Goal: Information Seeking & Learning: Check status

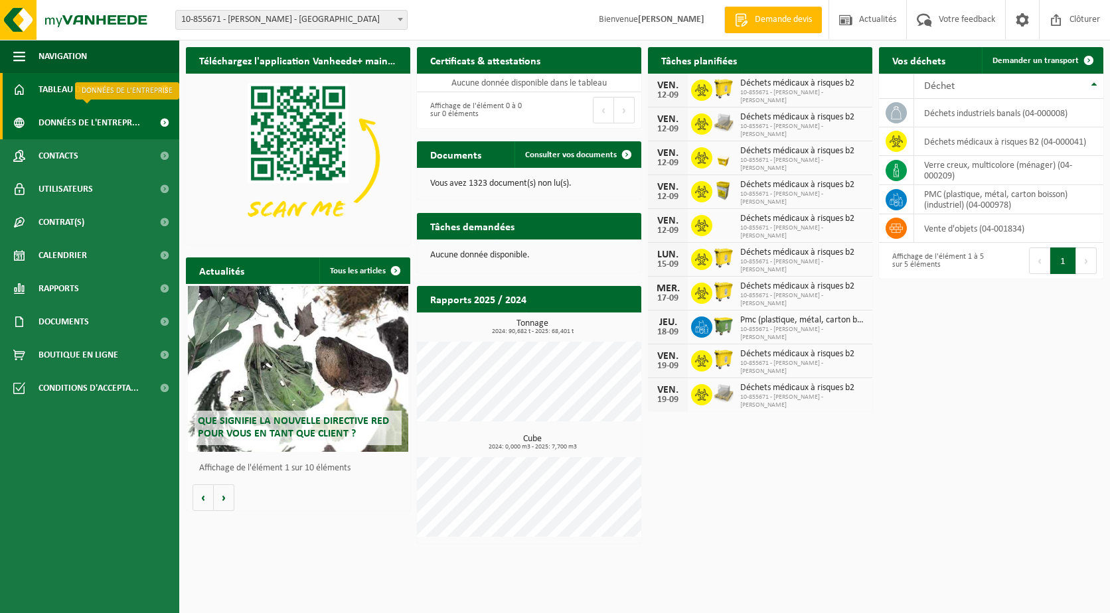
click at [119, 131] on span "Données de l'entrepr..." at bounding box center [90, 122] width 102 height 33
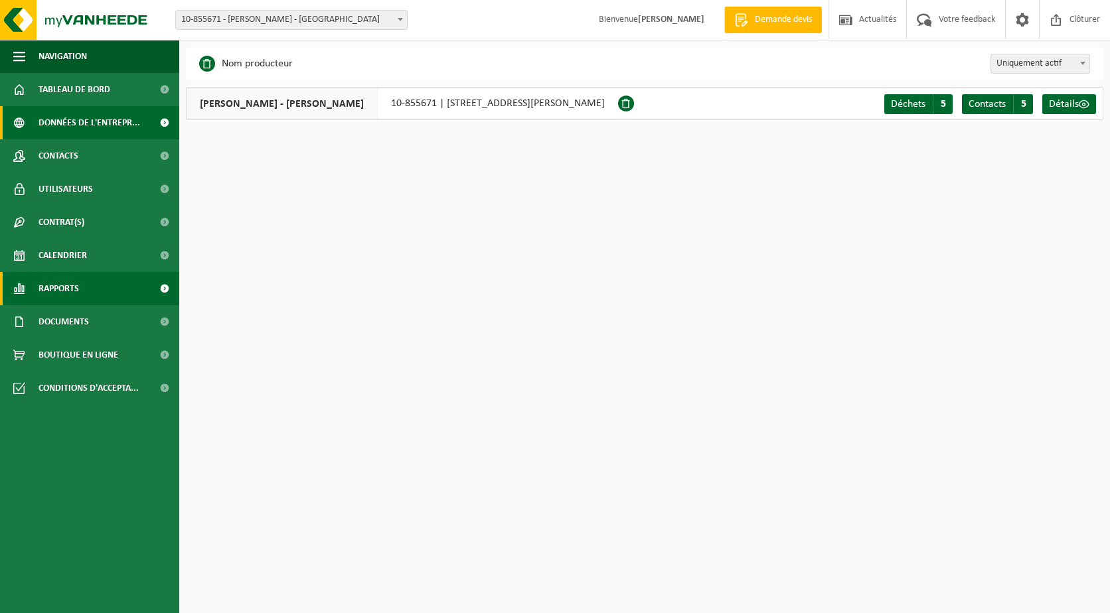
click at [88, 283] on link "Rapports" at bounding box center [89, 288] width 179 height 33
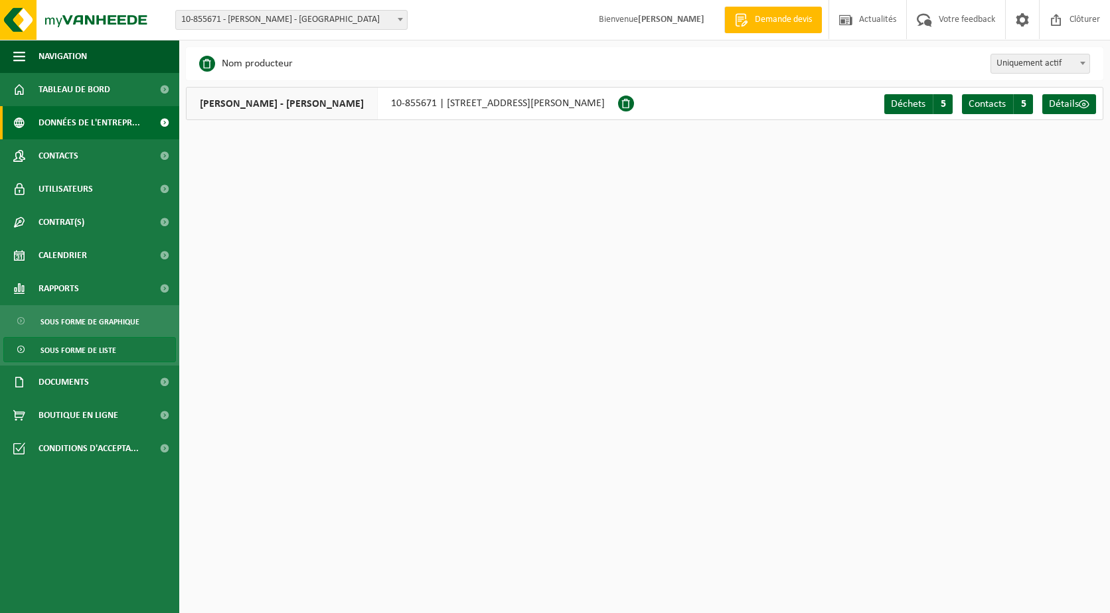
click at [96, 341] on span "Sous forme de liste" at bounding box center [78, 350] width 76 height 25
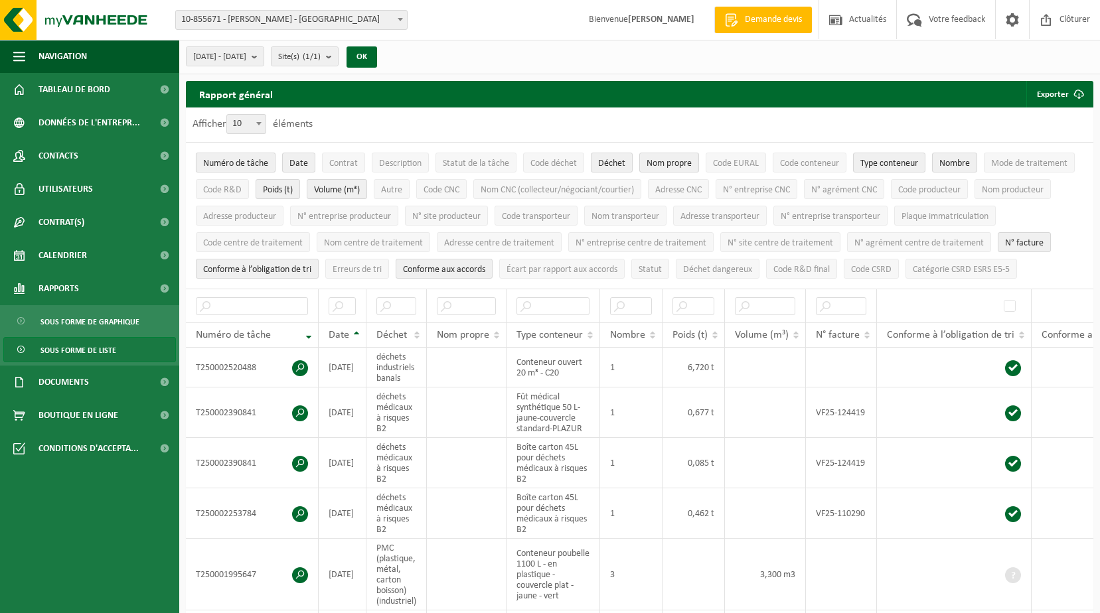
click at [244, 159] on span "Numéro de tâche" at bounding box center [235, 164] width 65 height 10
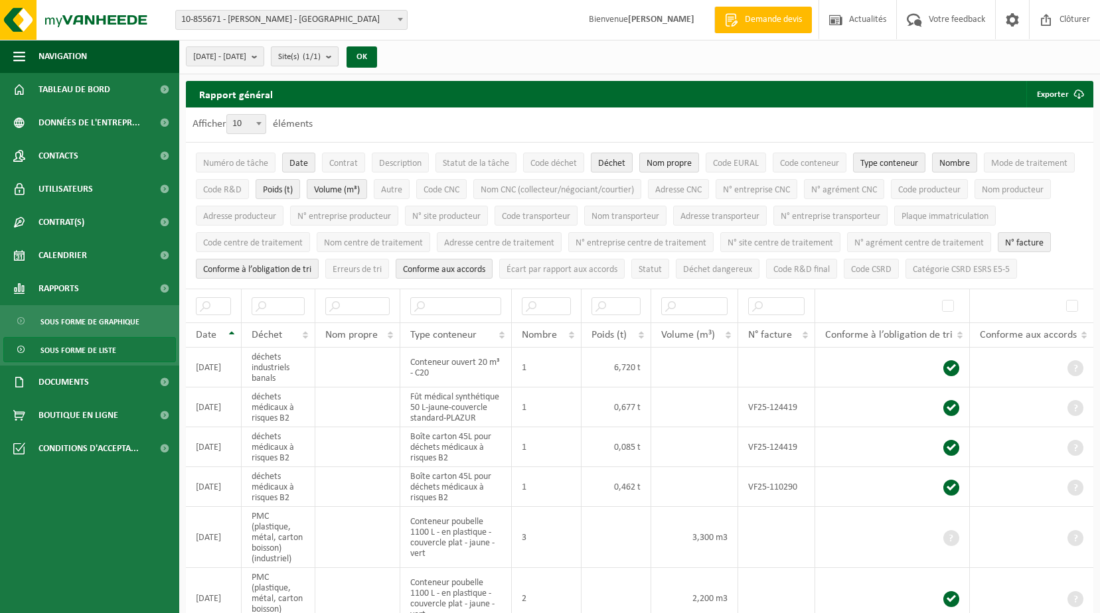
click at [321, 59] on count "(1/1)" at bounding box center [312, 56] width 18 height 9
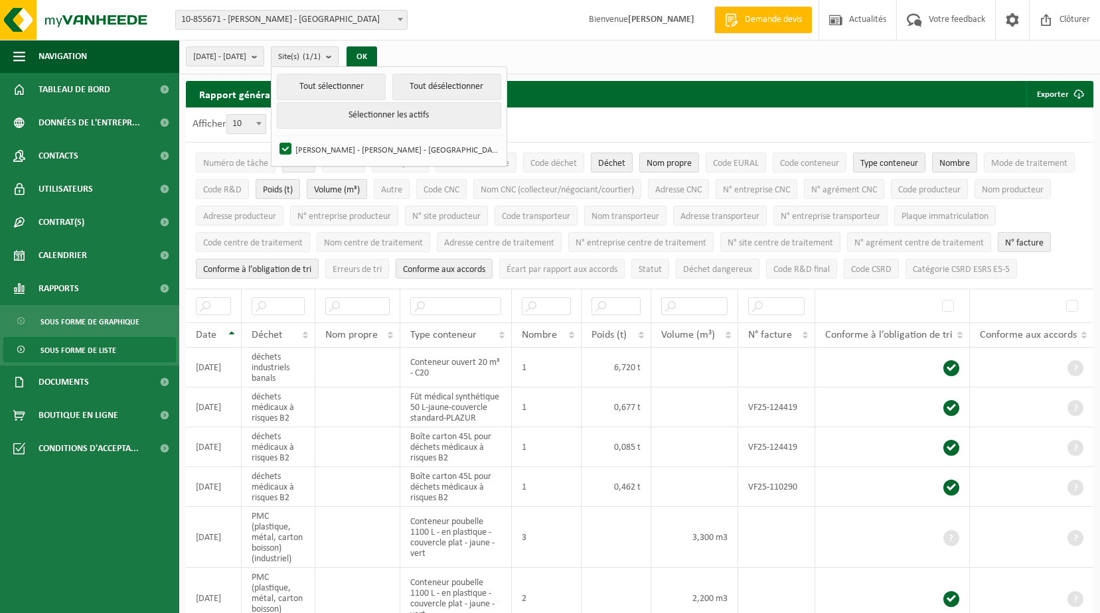
click at [321, 59] on count "(1/1)" at bounding box center [312, 56] width 18 height 9
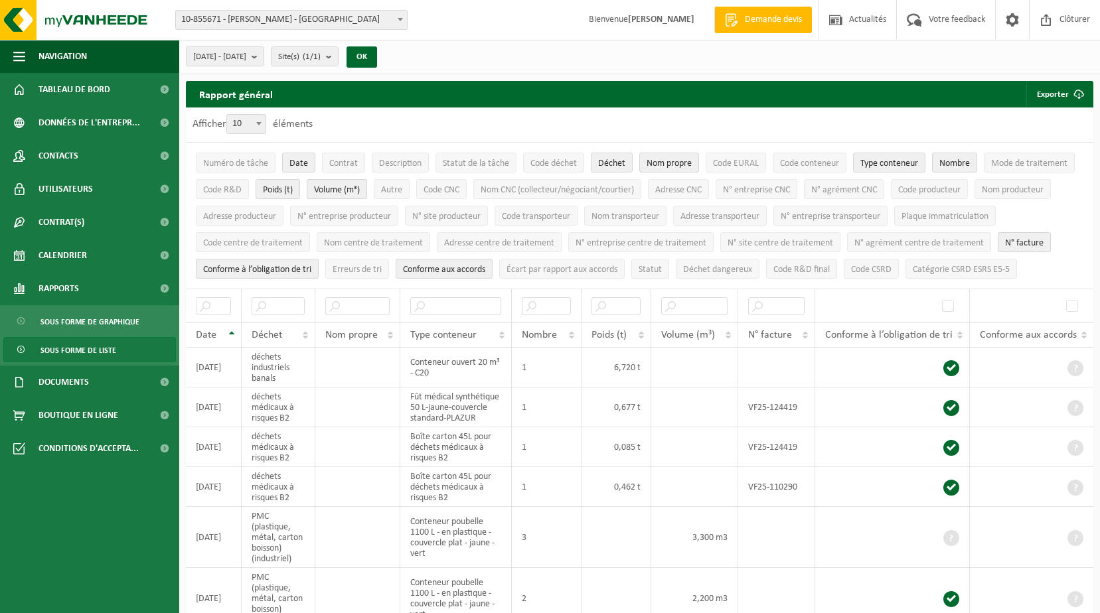
click at [376, 17] on span "10-855671 - [PERSON_NAME] - [GEOGRAPHIC_DATA]" at bounding box center [291, 20] width 231 height 19
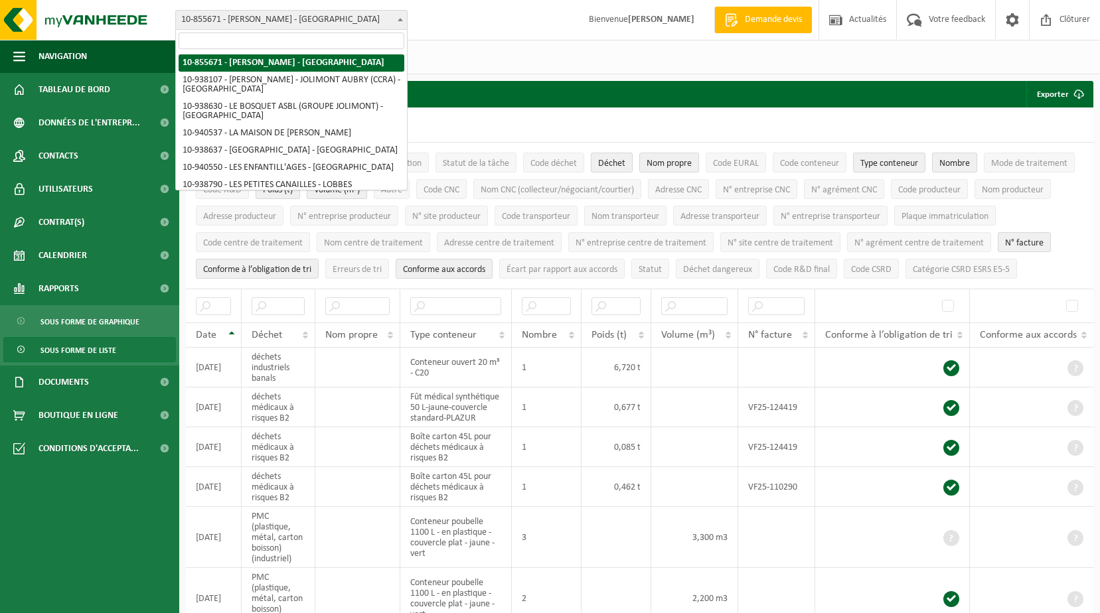
click at [376, 17] on span "10-855671 - [PERSON_NAME] - [GEOGRAPHIC_DATA]" at bounding box center [291, 20] width 231 height 19
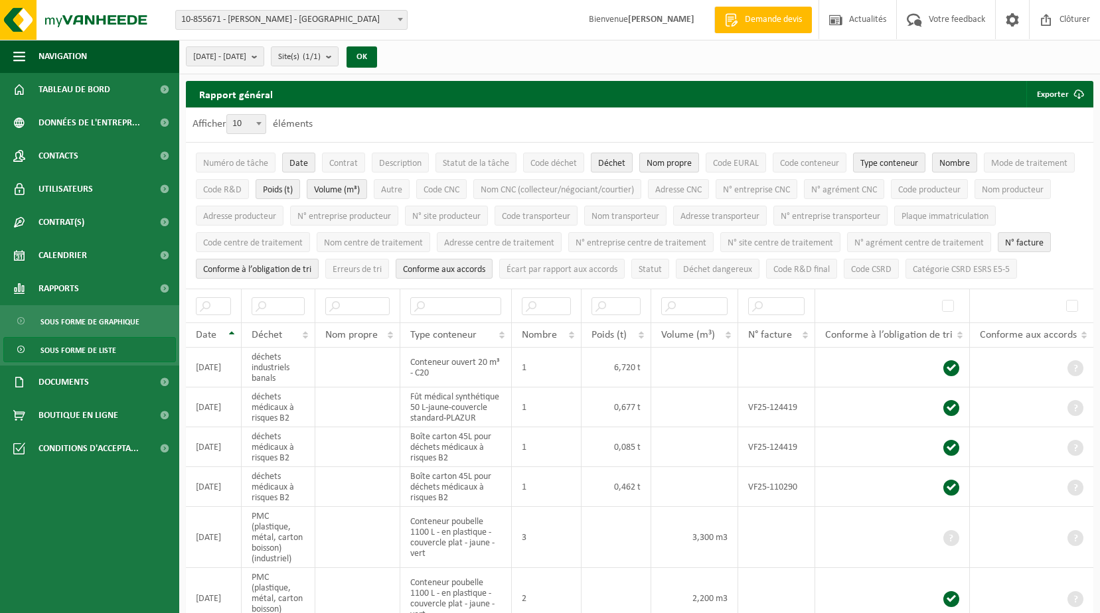
click at [376, 17] on span "10-855671 - [PERSON_NAME] - [GEOGRAPHIC_DATA]" at bounding box center [291, 20] width 231 height 19
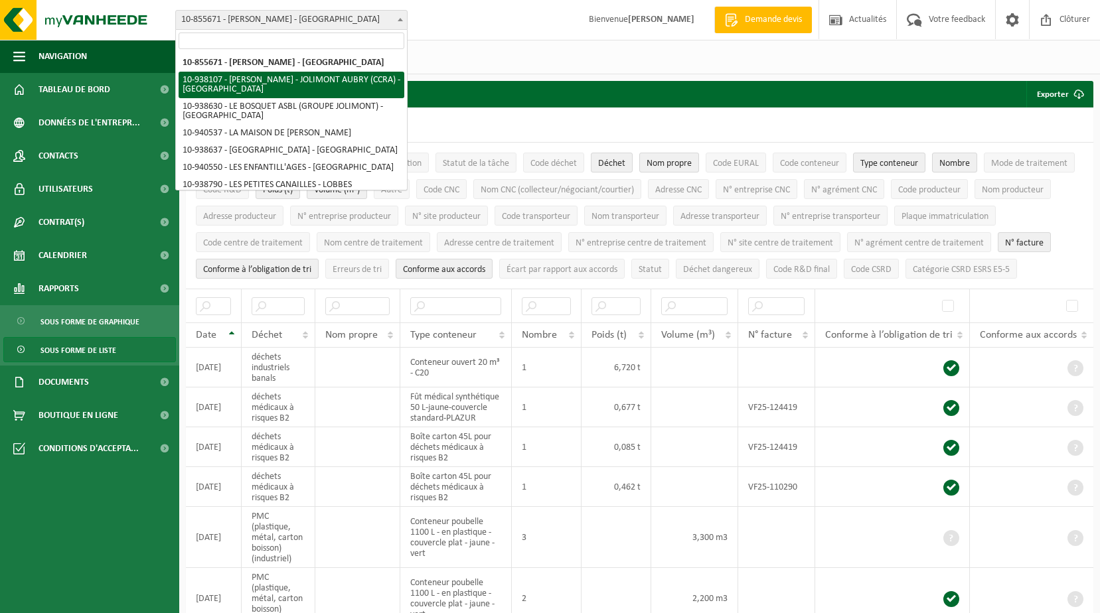
select select "137834"
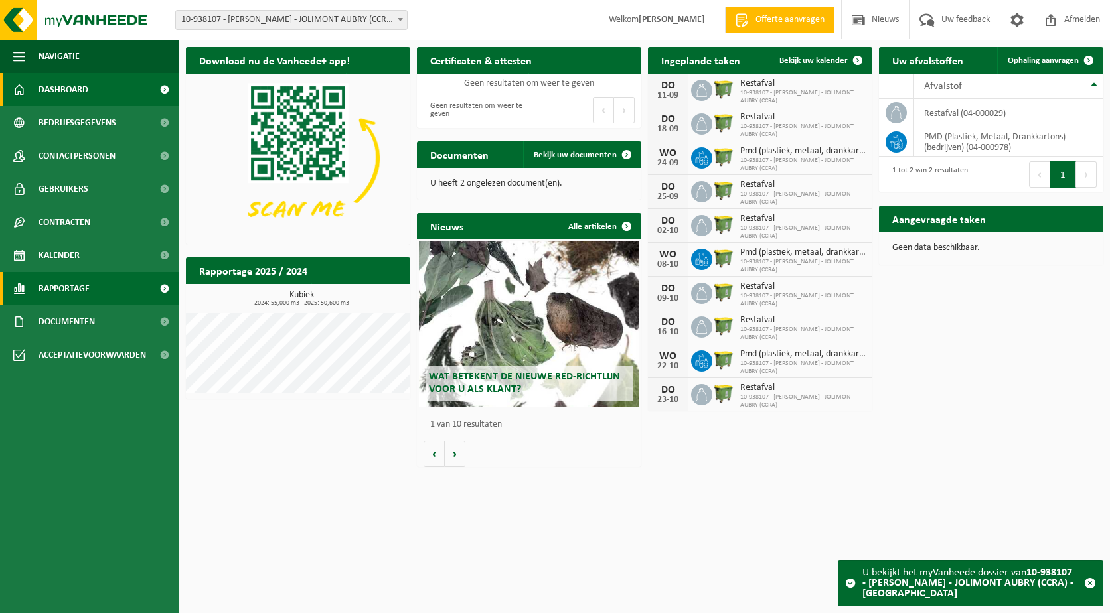
click at [100, 284] on link "Rapportage" at bounding box center [89, 288] width 179 height 33
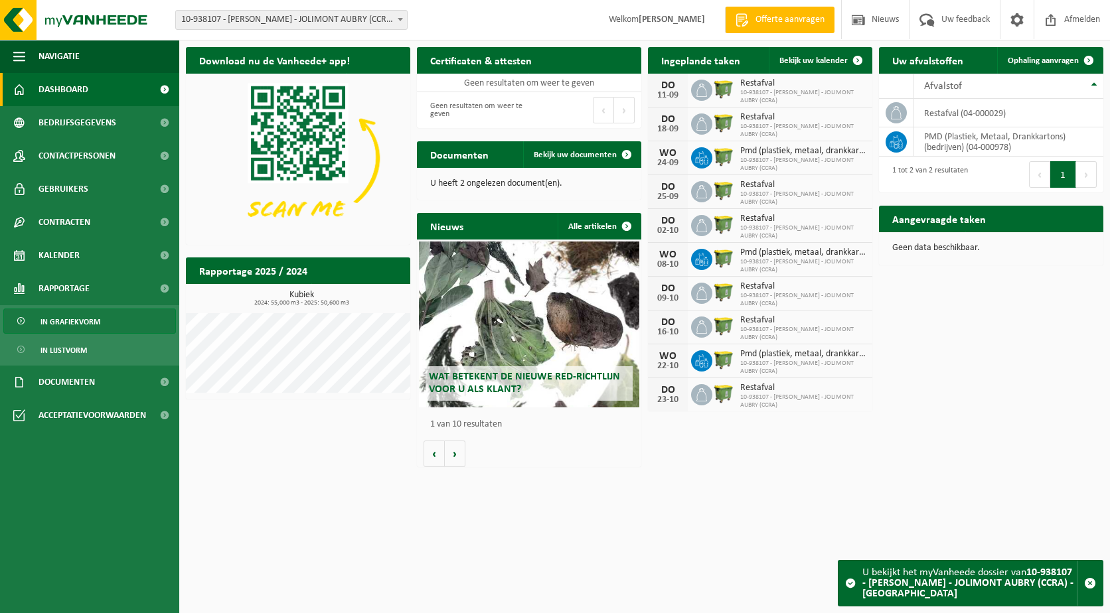
click at [101, 327] on link "In grafiekvorm" at bounding box center [89, 321] width 173 height 25
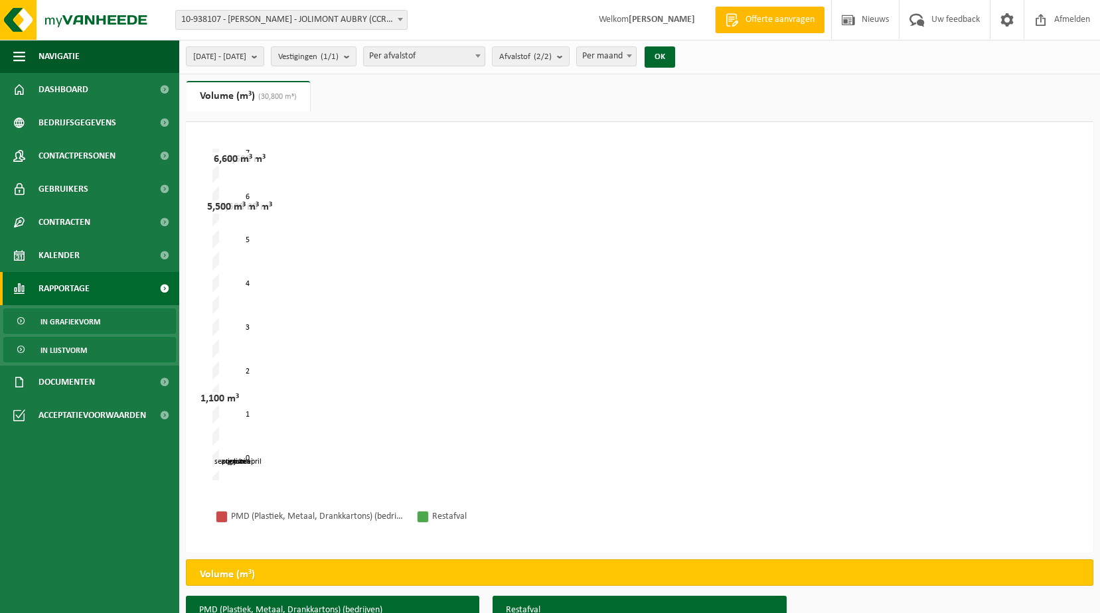
click at [79, 355] on span "In lijstvorm" at bounding box center [63, 350] width 46 height 25
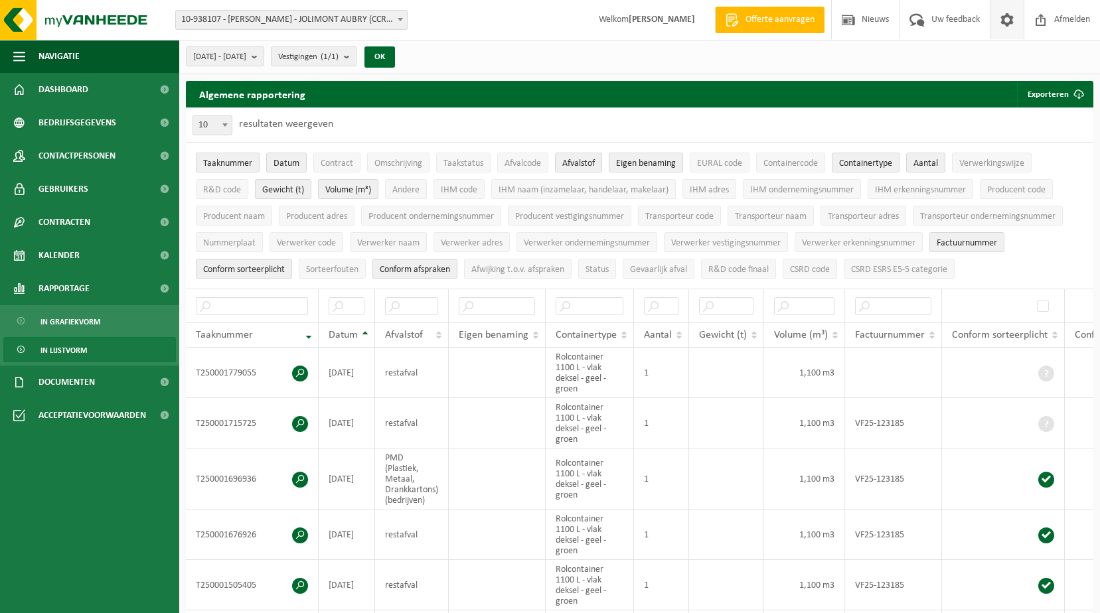
click at [1009, 21] on span at bounding box center [1007, 19] width 20 height 39
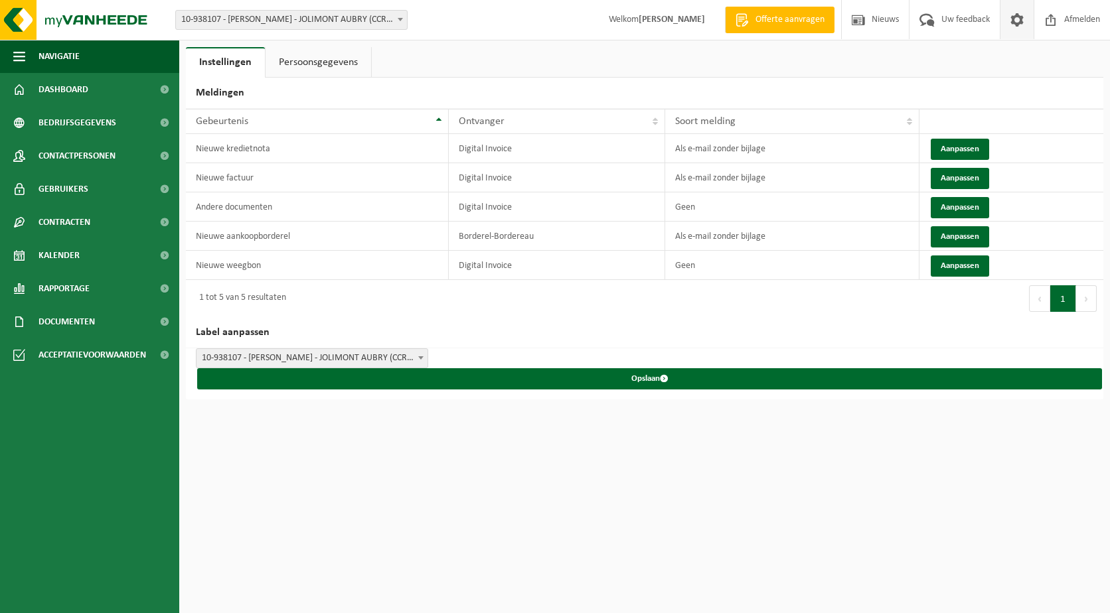
click at [1008, 21] on span at bounding box center [1017, 19] width 20 height 39
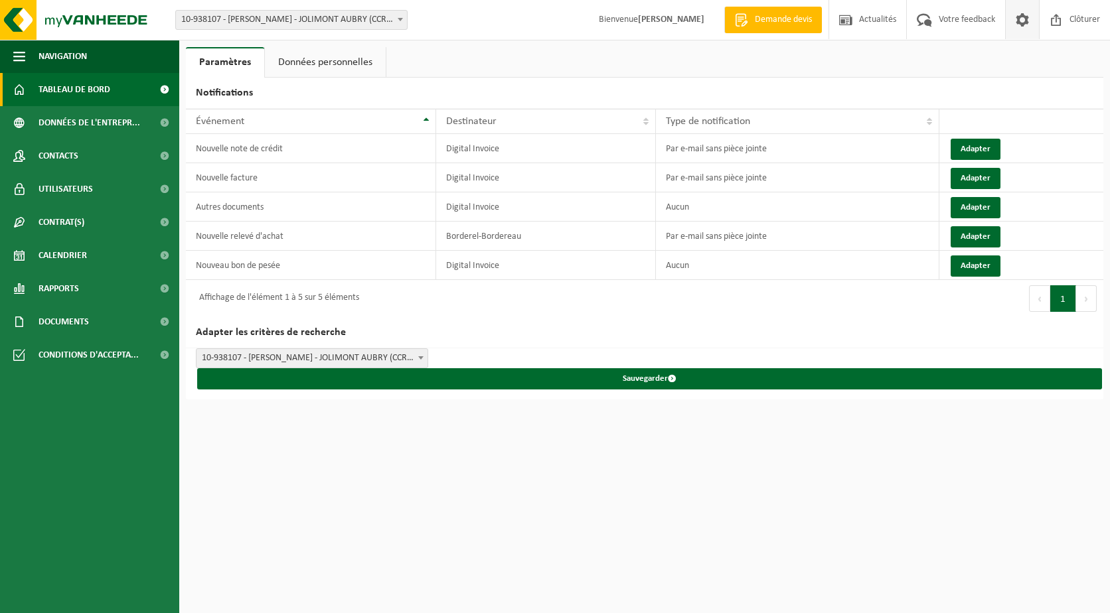
click at [67, 89] on span "Tableau de bord" at bounding box center [75, 89] width 72 height 33
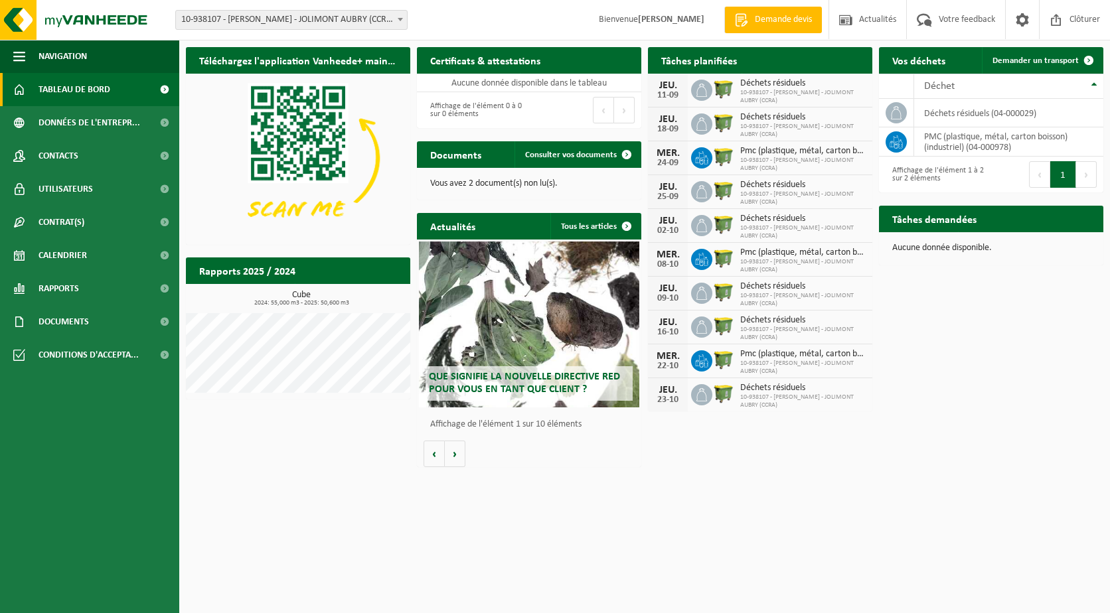
click at [344, 10] on span "10-938107 - [PERSON_NAME] - JOLIMONT AUBRY (CCRA) - [GEOGRAPHIC_DATA]" at bounding box center [291, 20] width 232 height 20
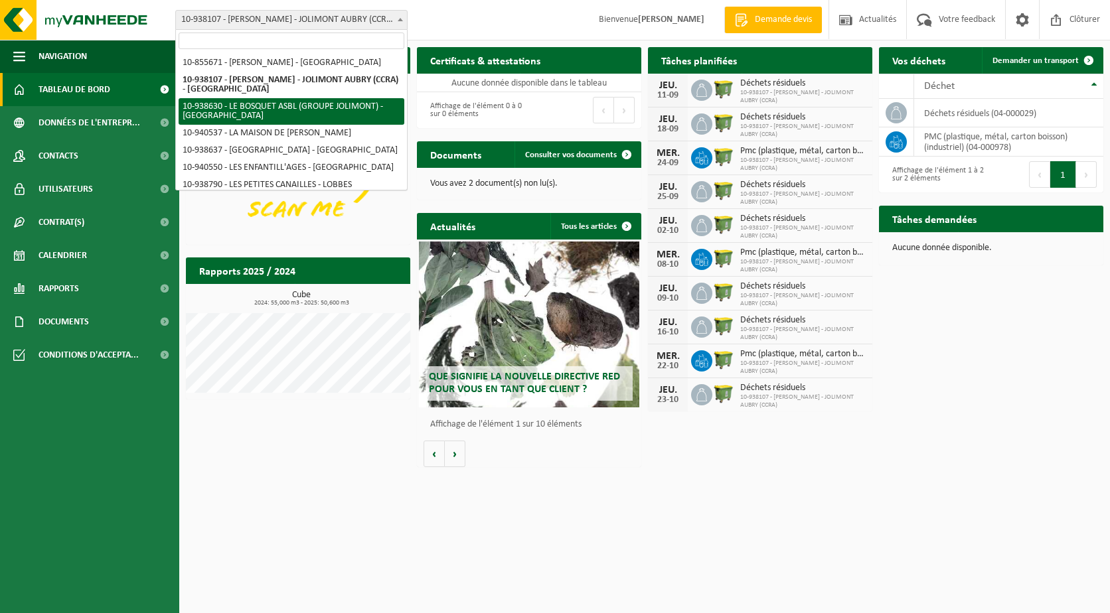
select select "138025"
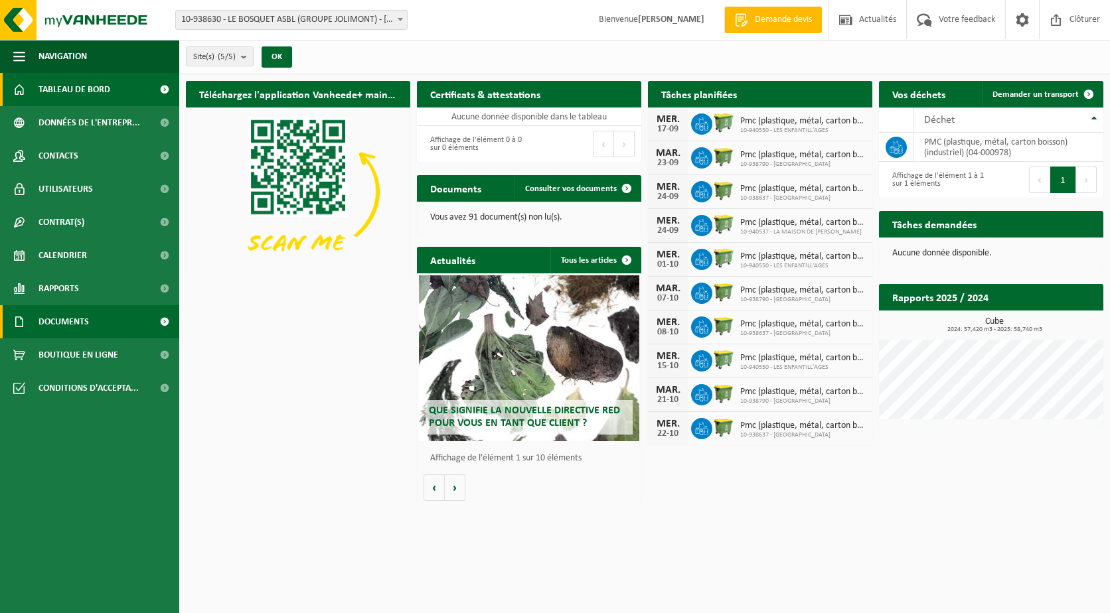
click at [56, 333] on span "Documents" at bounding box center [64, 321] width 50 height 33
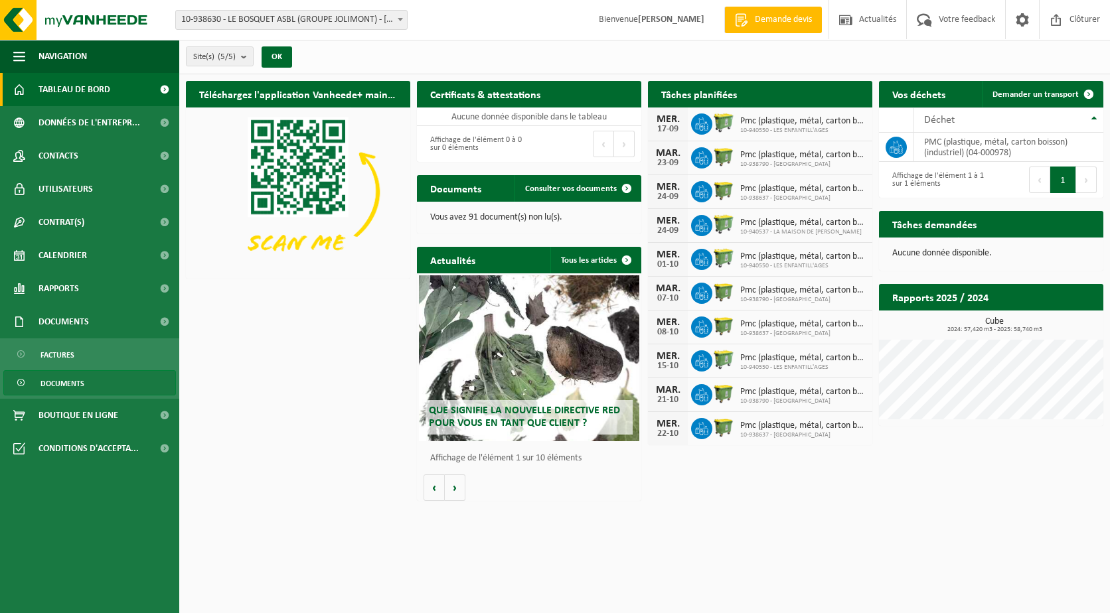
click at [68, 384] on span "Documents" at bounding box center [62, 383] width 44 height 25
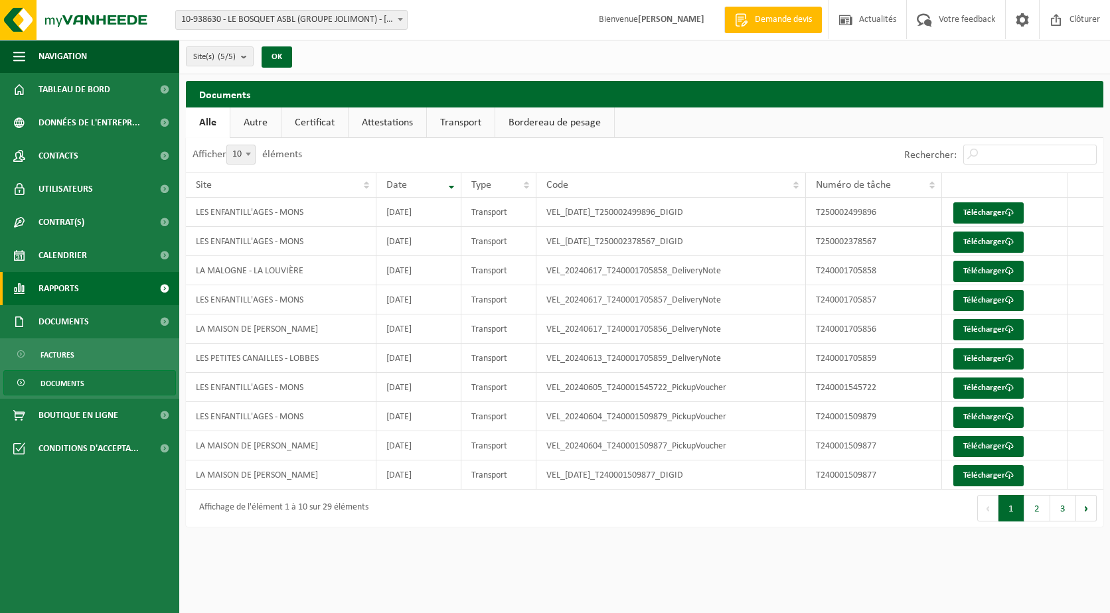
click at [165, 283] on span at bounding box center [164, 288] width 30 height 33
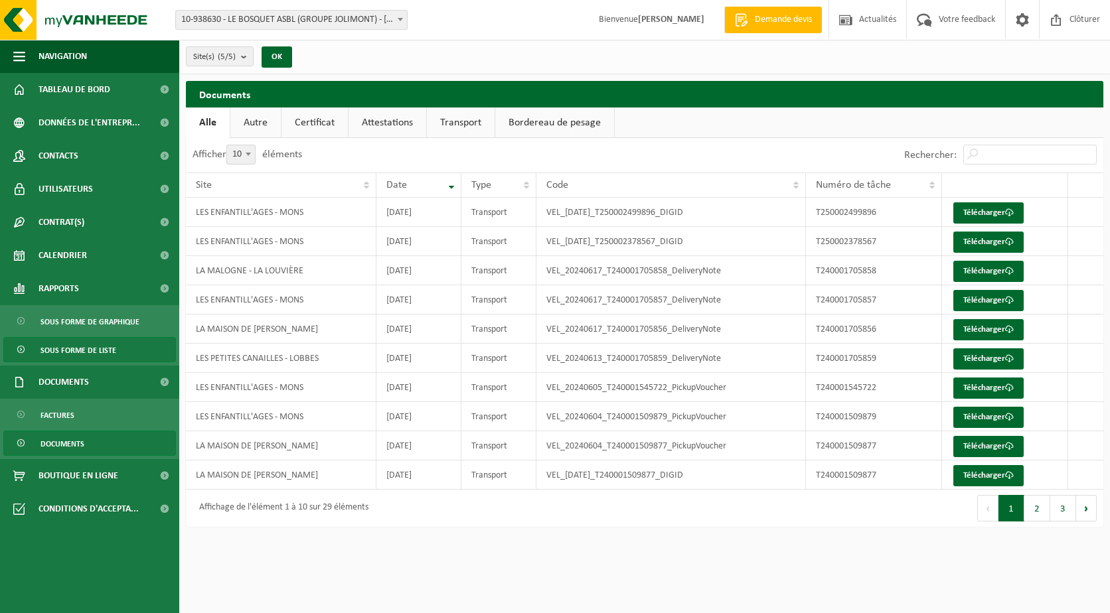
click at [121, 353] on link "Sous forme de liste" at bounding box center [89, 349] width 173 height 25
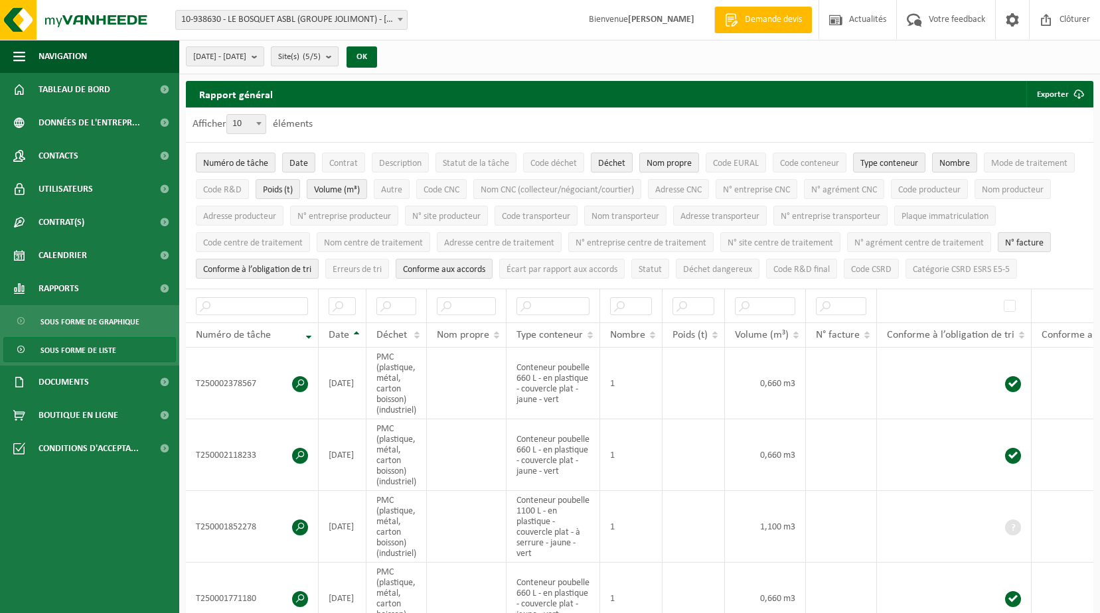
click at [338, 64] on b "submit" at bounding box center [332, 56] width 12 height 19
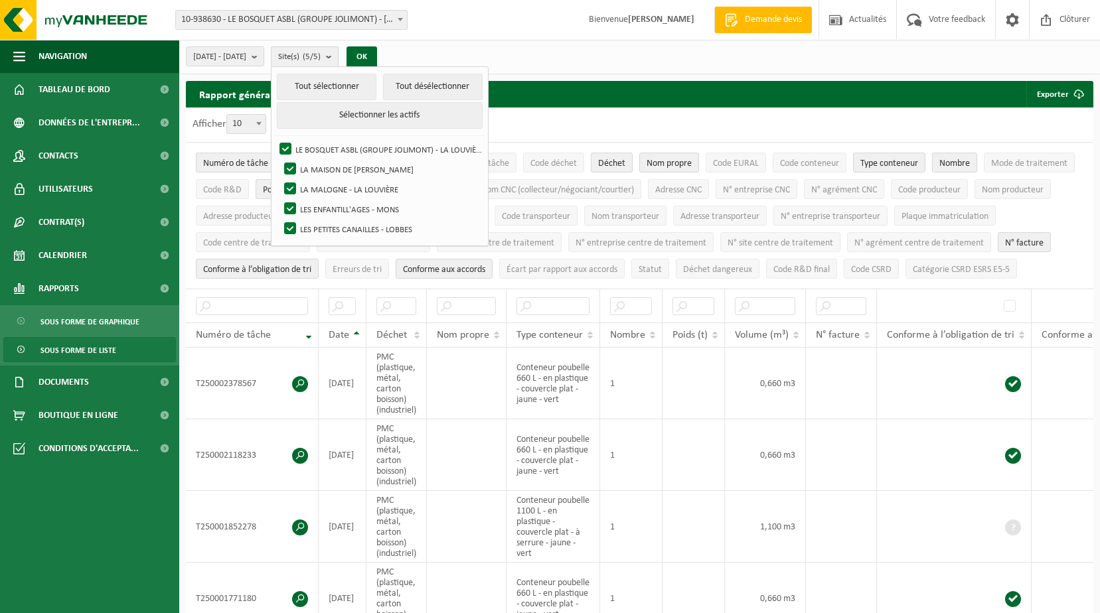
click at [338, 64] on b "submit" at bounding box center [332, 56] width 12 height 19
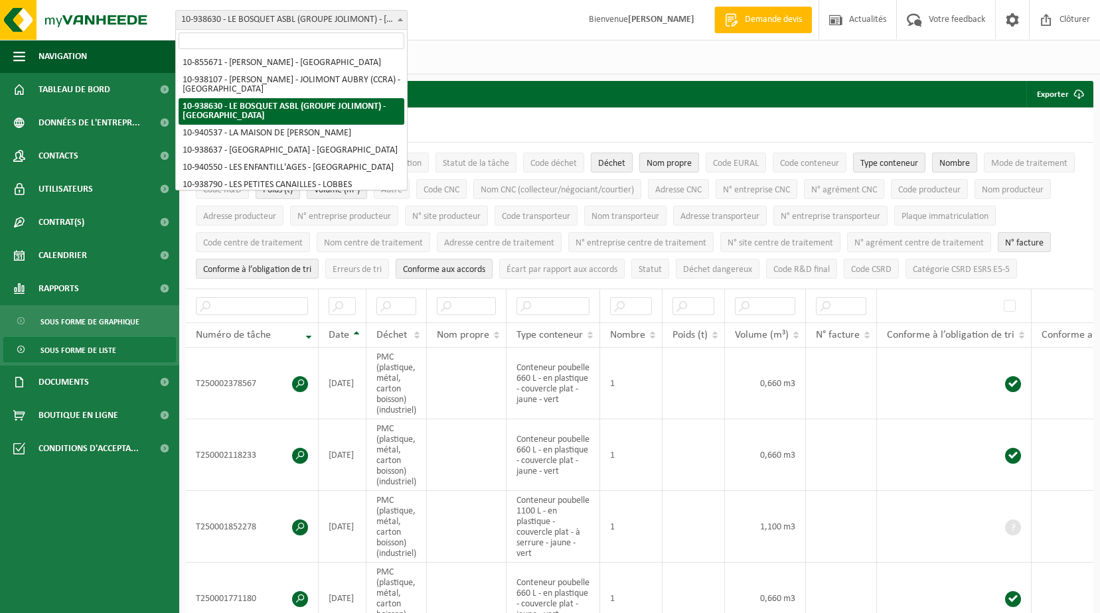
click at [396, 18] on span at bounding box center [400, 19] width 13 height 17
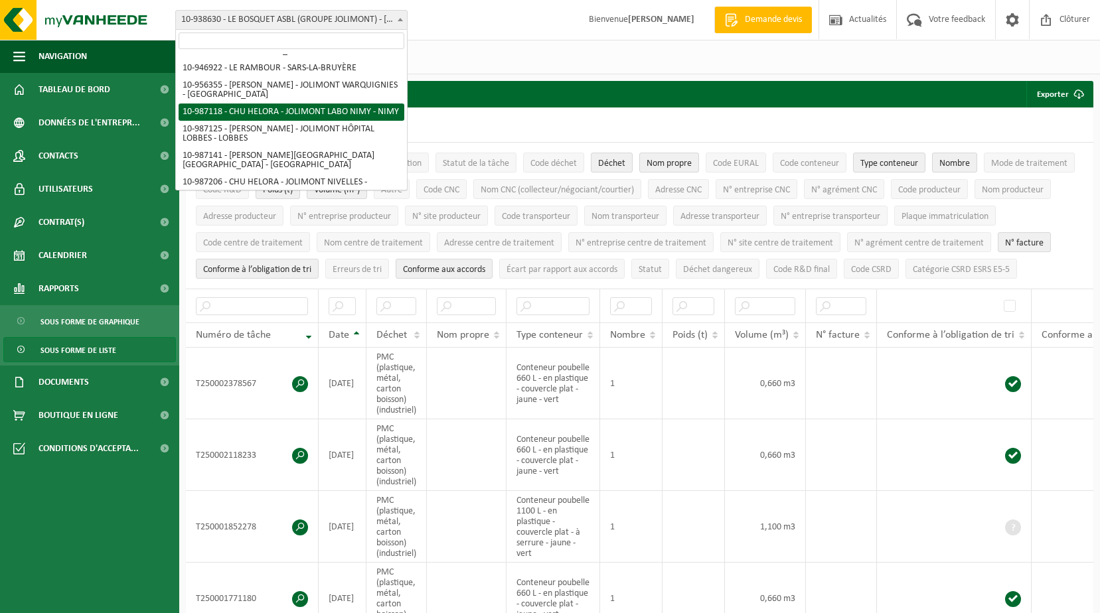
scroll to position [358, 0]
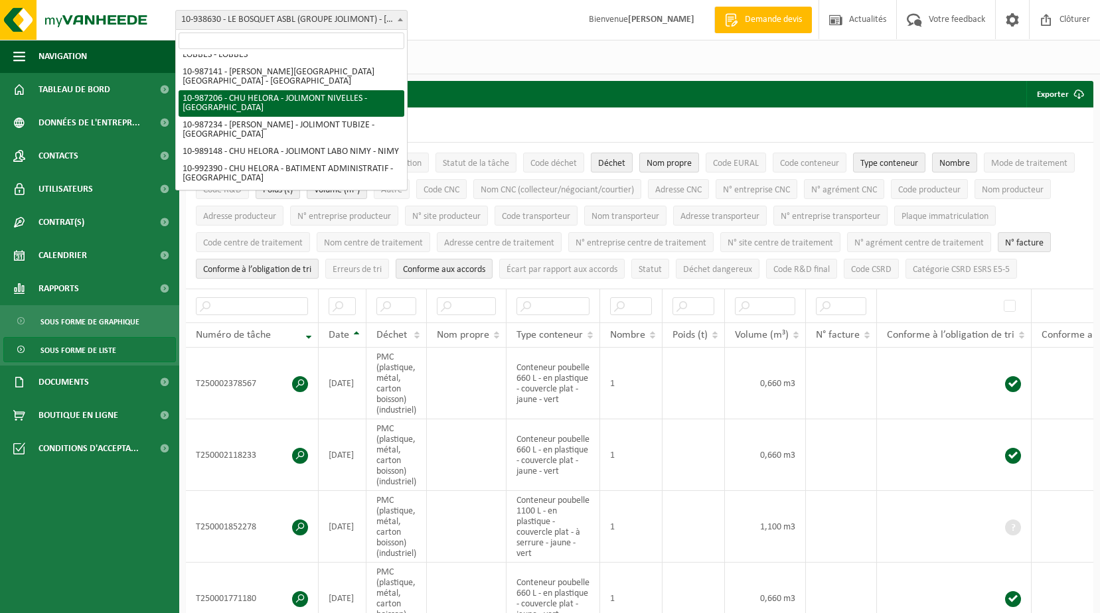
click at [474, 25] on div "Site: 10-855671 - CHU HELORA - JOLIMONT KENNEDY - MONS 10-938107 - CHU HELORA -…" at bounding box center [550, 20] width 1100 height 40
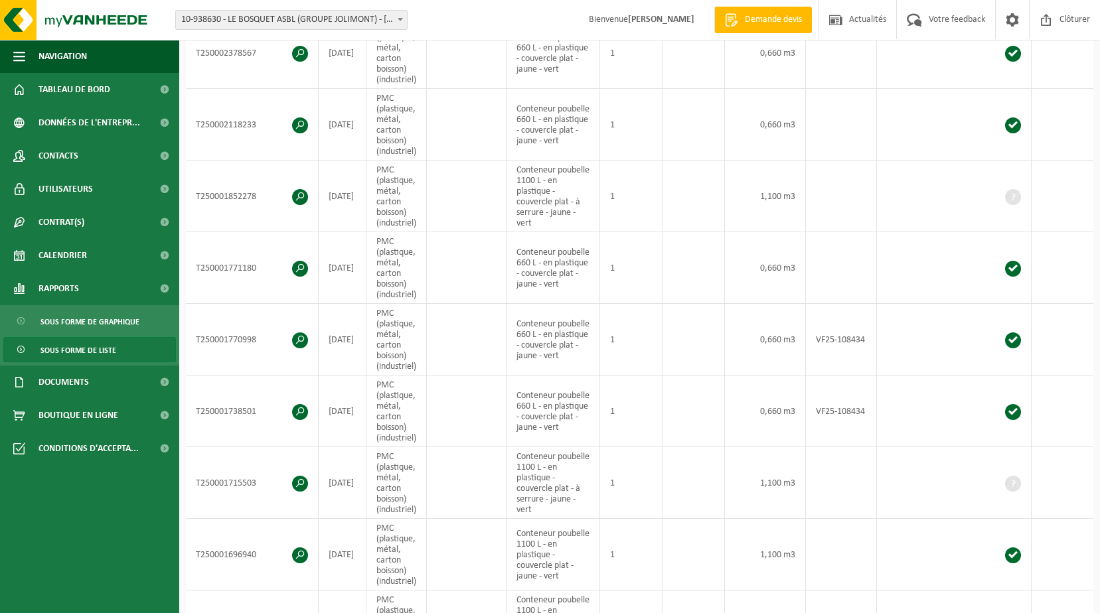
scroll to position [0, 0]
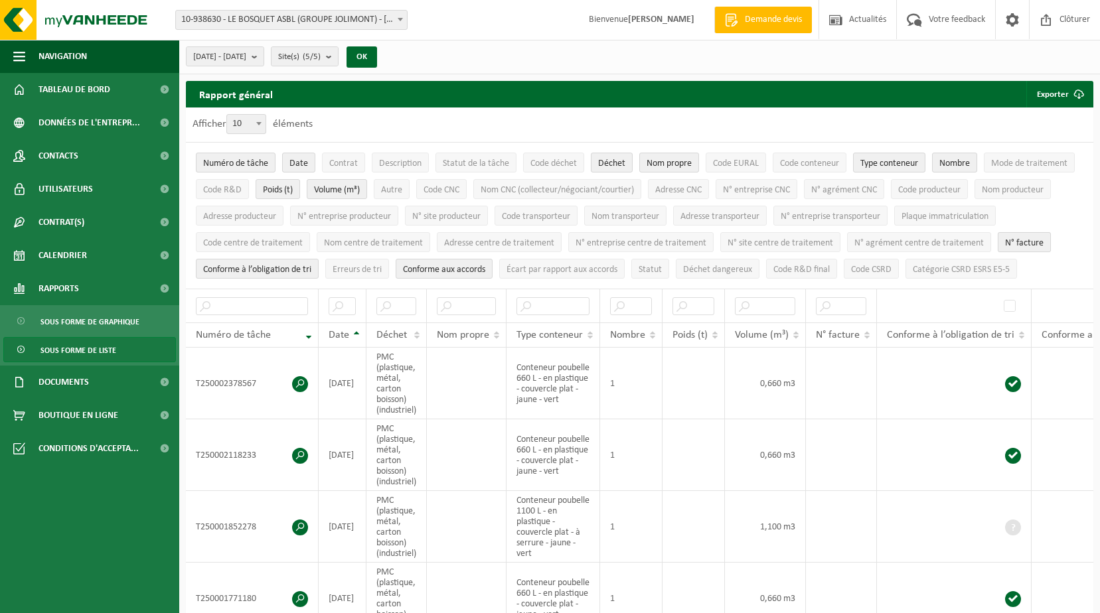
click at [1011, 238] on span "N° facture" at bounding box center [1024, 243] width 39 height 10
click at [305, 265] on span "Conforme à l’obligation de tri" at bounding box center [257, 270] width 108 height 10
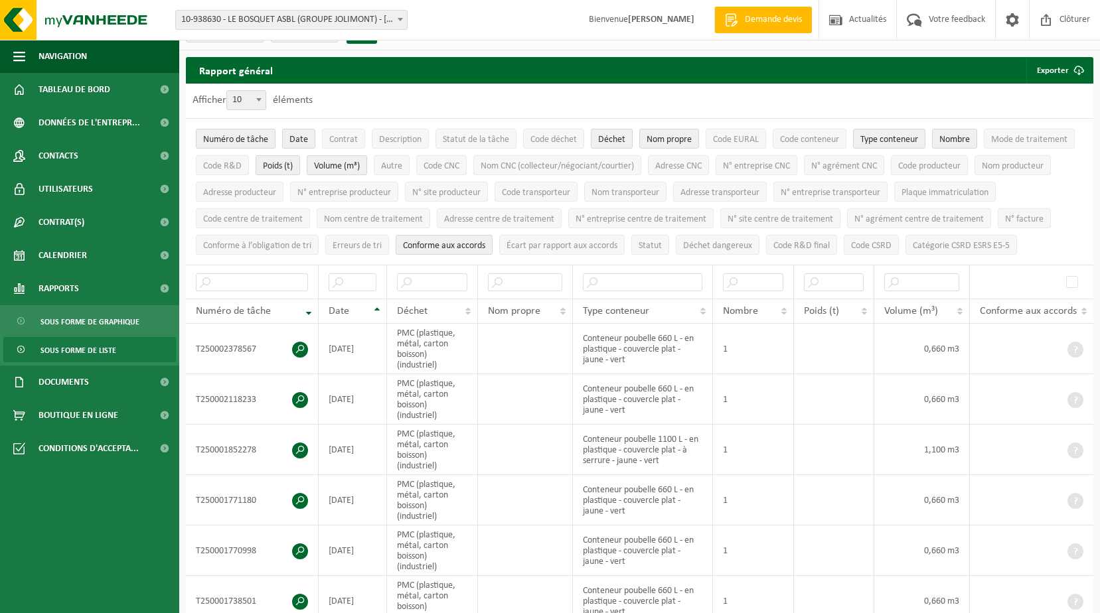
scroll to position [66, 0]
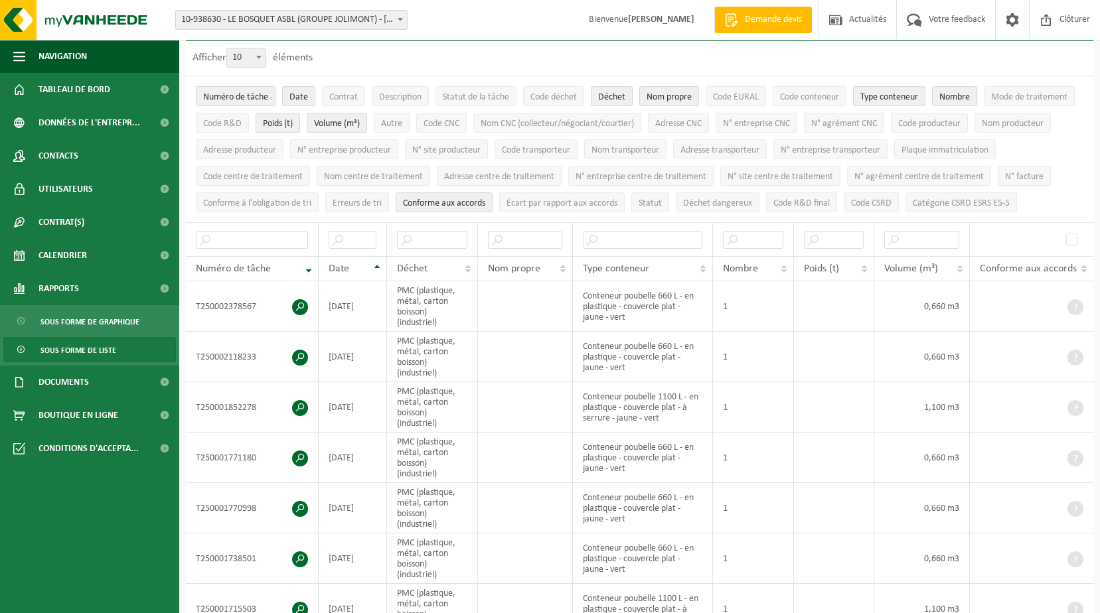
click at [248, 104] on button "Numéro de tâche" at bounding box center [236, 96] width 80 height 20
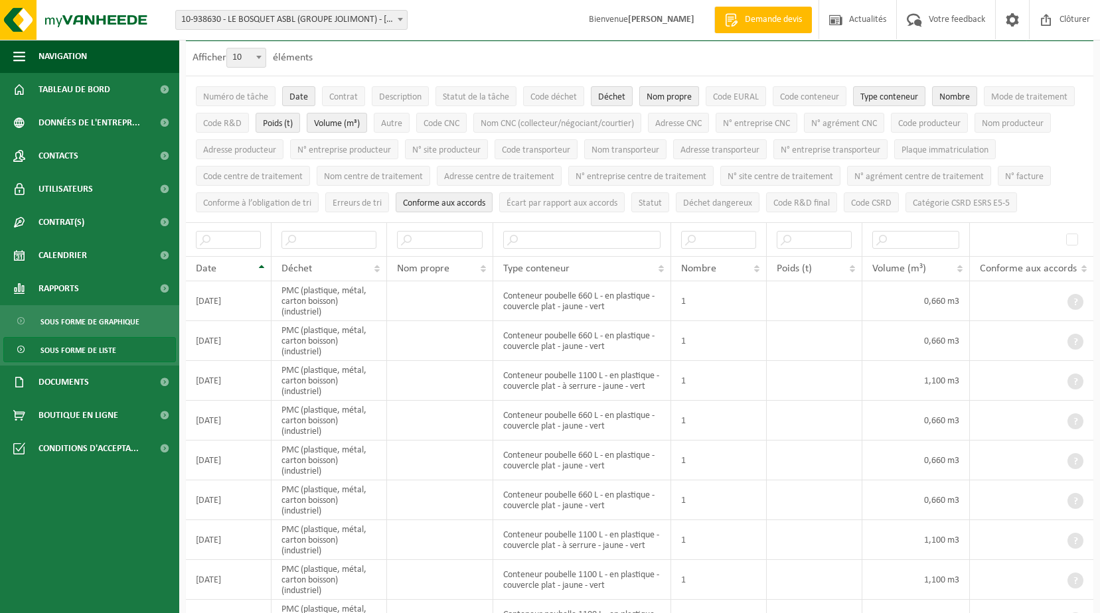
click at [673, 96] on span "Nom propre" at bounding box center [669, 97] width 45 height 10
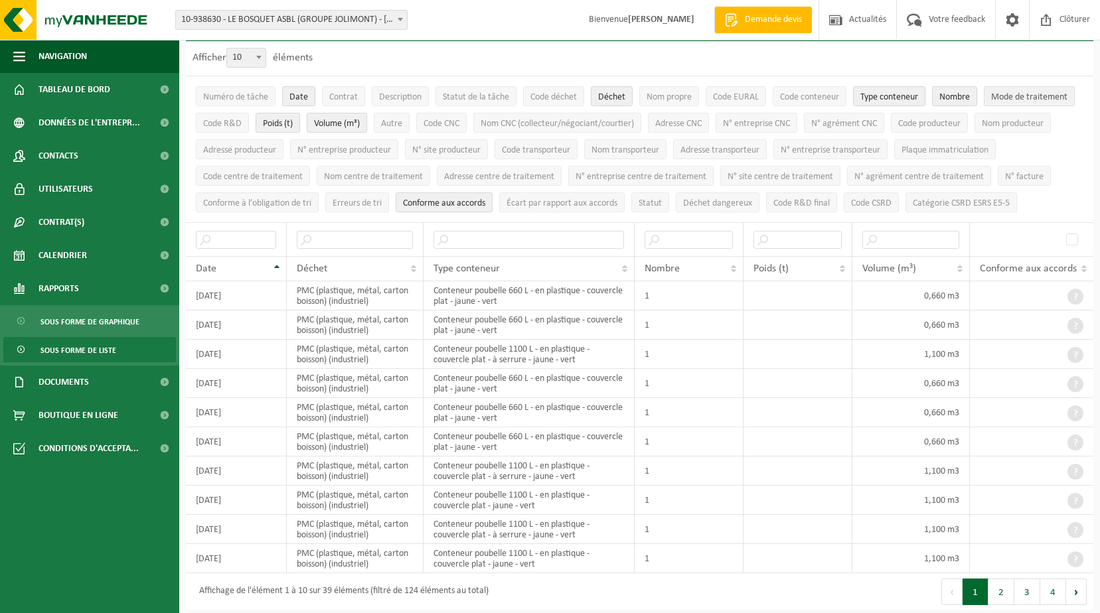
click at [1004, 88] on button "Mode de traitement" at bounding box center [1029, 96] width 91 height 20
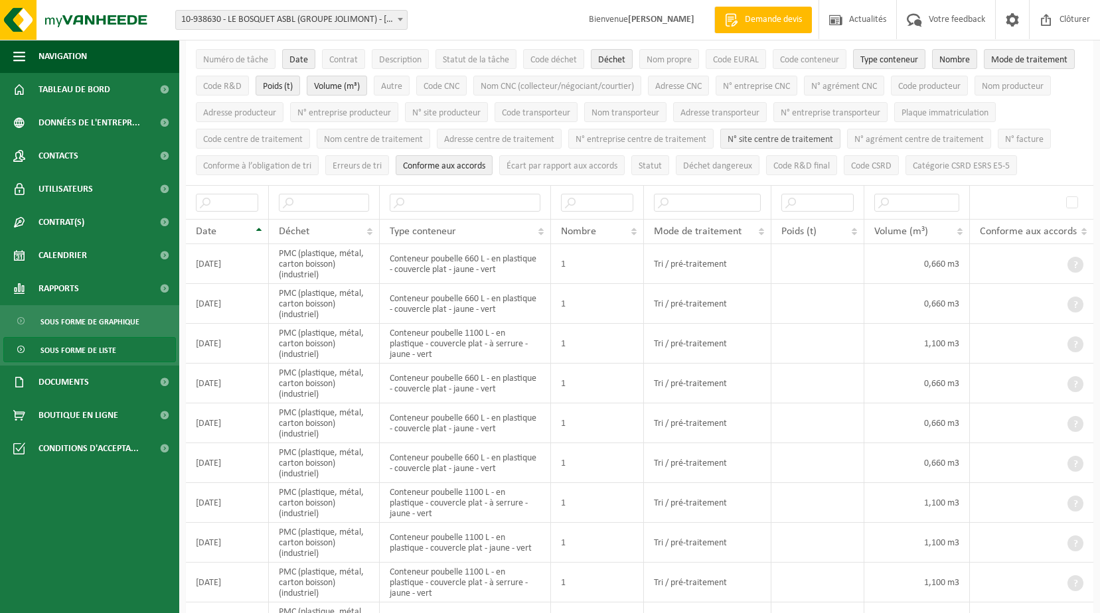
scroll to position [0, 0]
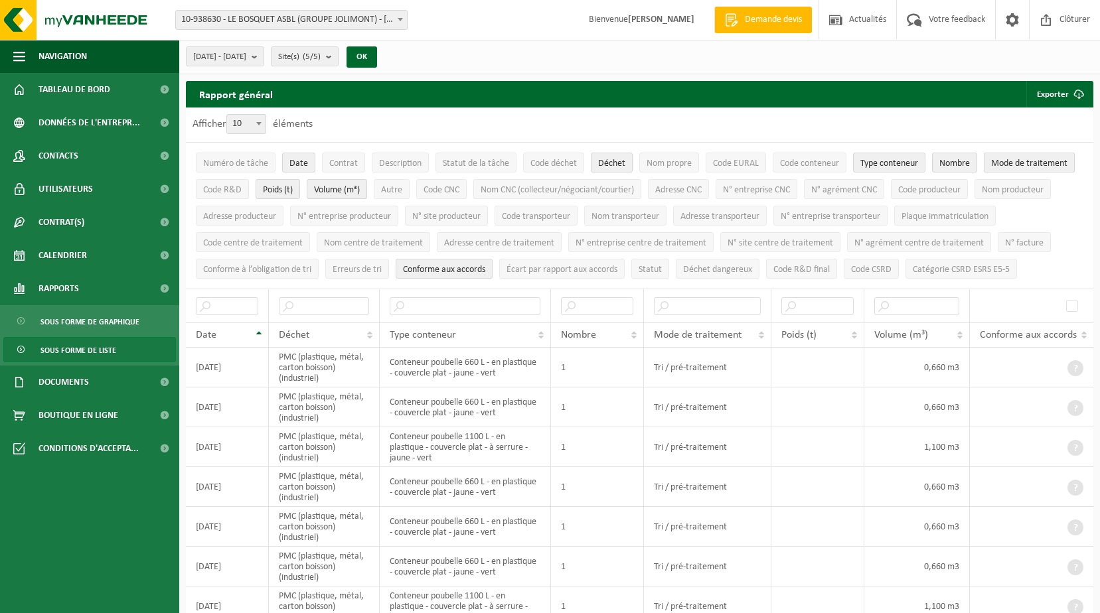
click at [1048, 156] on button "Mode de traitement" at bounding box center [1029, 163] width 91 height 20
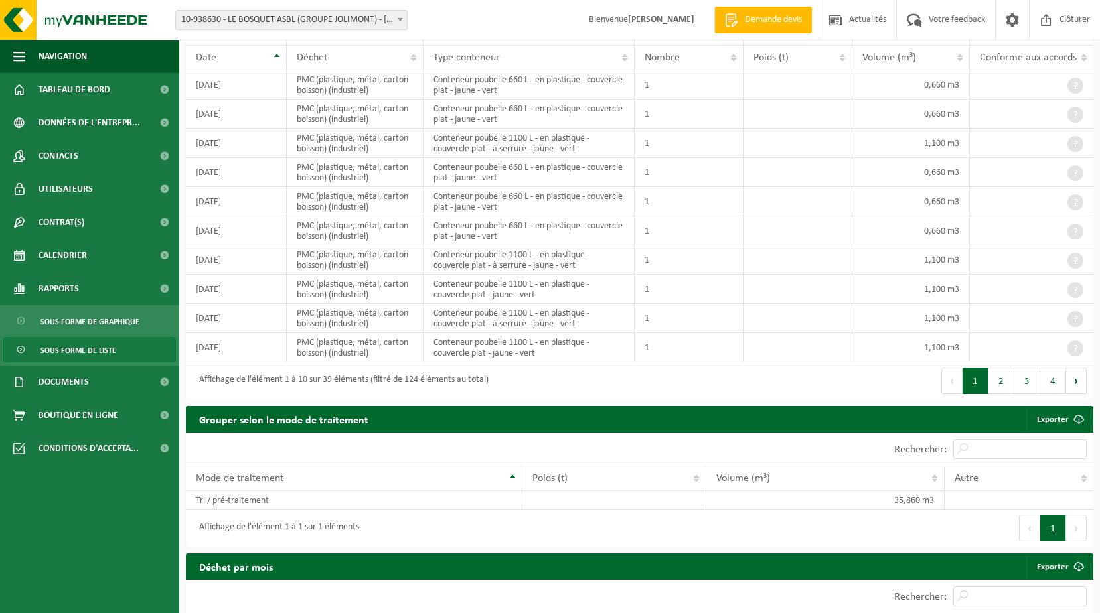
scroll to position [266, 0]
